Goal: Information Seeking & Learning: Learn about a topic

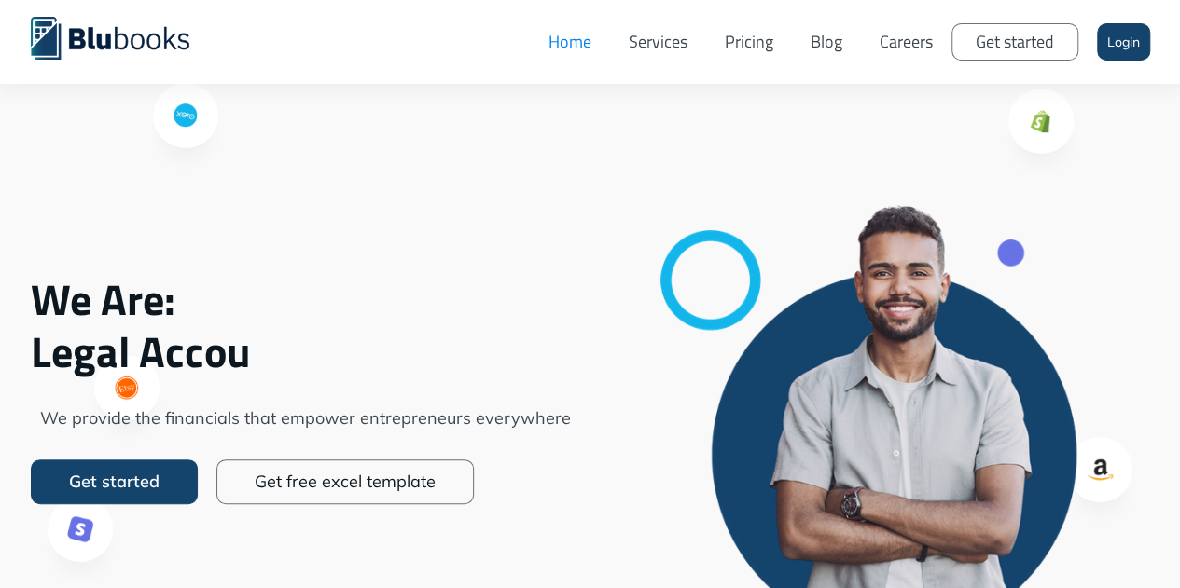
click at [658, 42] on link "Services" at bounding box center [658, 42] width 96 height 56
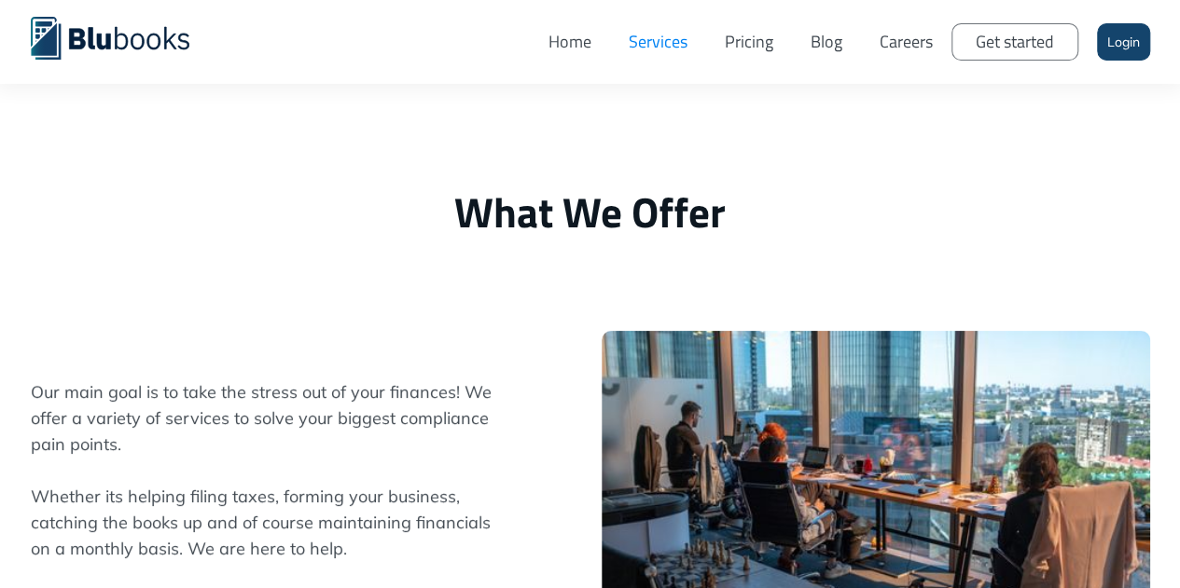
click at [747, 42] on link "Pricing" at bounding box center [749, 42] width 86 height 56
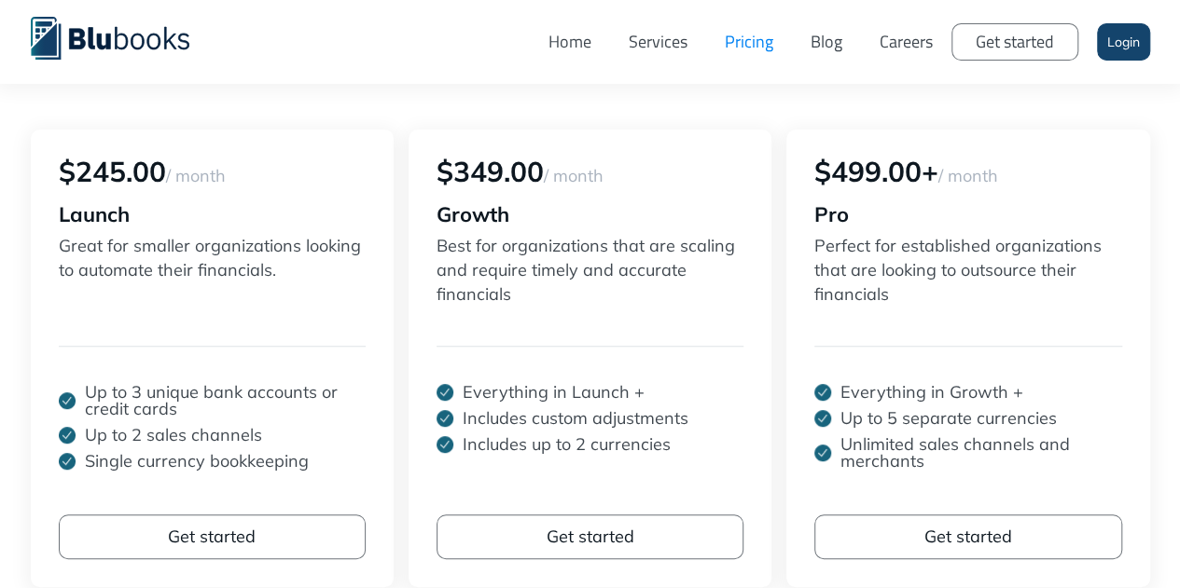
scroll to position [312, 0]
